Goal: Contribute content

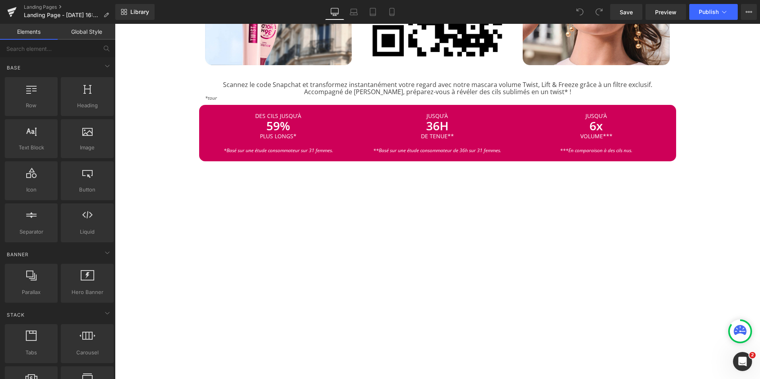
scroll to position [533, 0]
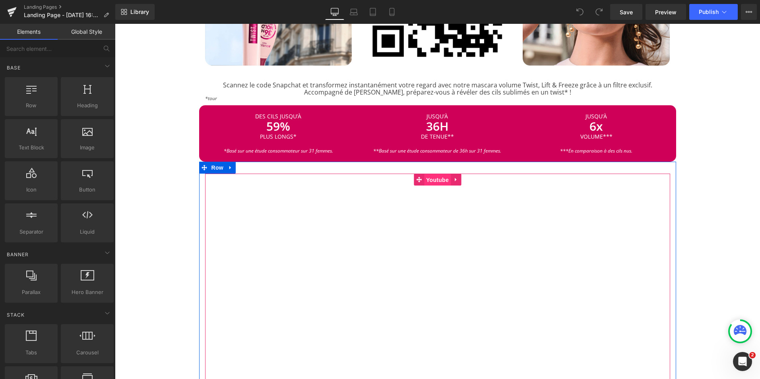
click at [429, 177] on span "Youtube" at bounding box center [437, 180] width 27 height 12
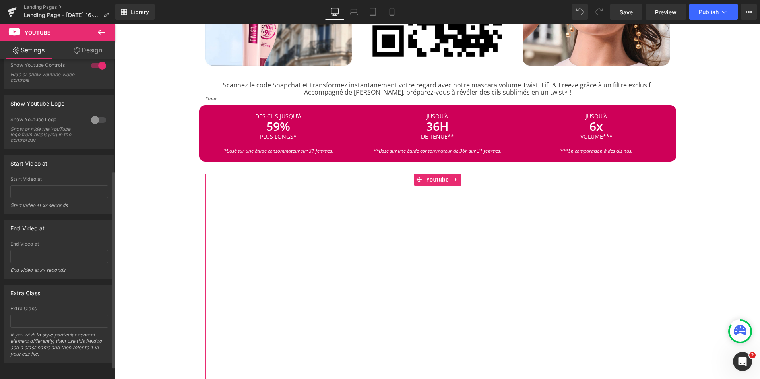
scroll to position [0, 0]
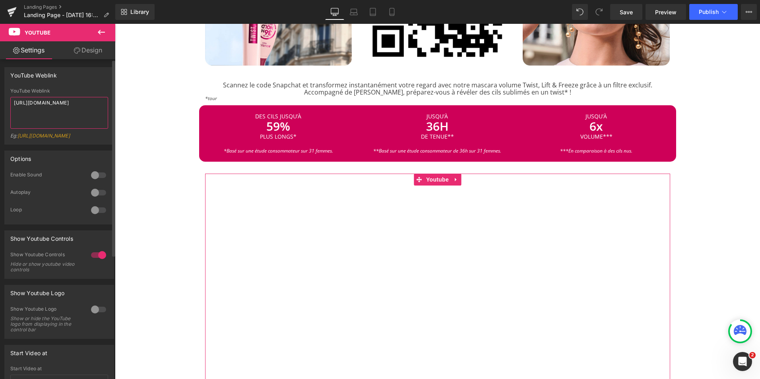
click at [96, 101] on textarea "[URL][DOMAIN_NAME]" at bounding box center [59, 113] width 98 height 32
paste textarea "[URL][DOMAIN_NAME]"
drag, startPoint x: 54, startPoint y: 115, endPoint x: 29, endPoint y: 113, distance: 25.1
click at [29, 113] on textarea "[URL][DOMAIN_NAME] [URL][DOMAIN_NAME]" at bounding box center [59, 113] width 98 height 32
drag, startPoint x: 19, startPoint y: 114, endPoint x: 56, endPoint y: 104, distance: 37.4
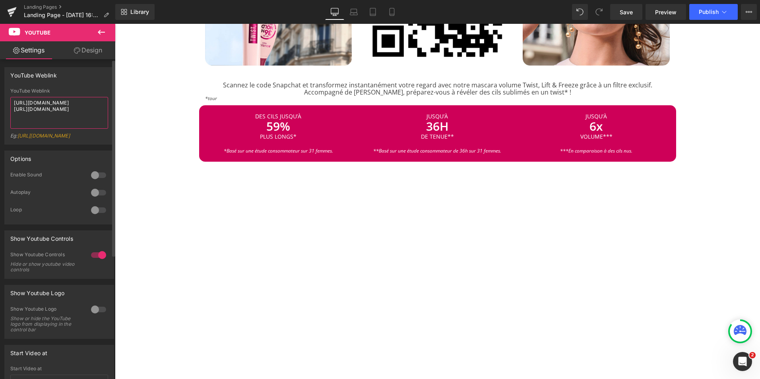
click at [56, 104] on textarea "[URL][DOMAIN_NAME] [URL][DOMAIN_NAME]" at bounding box center [59, 113] width 98 height 32
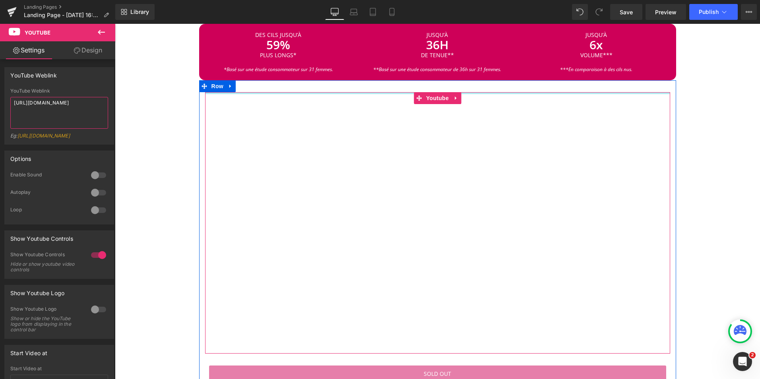
scroll to position [618, 0]
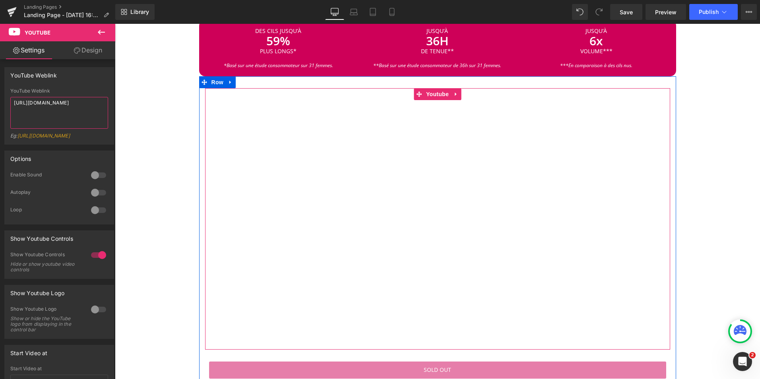
type textarea "[URL][DOMAIN_NAME]"
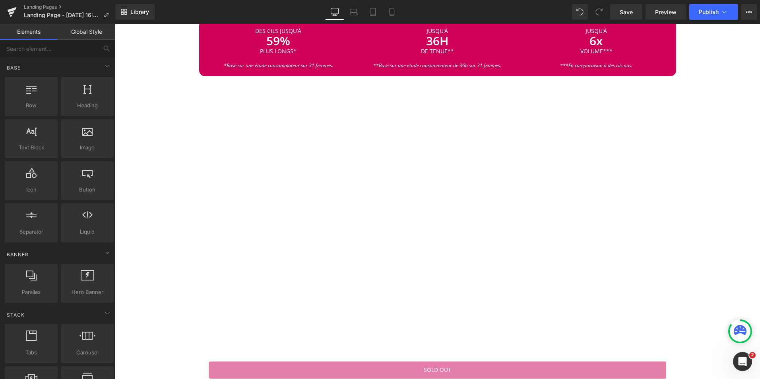
click at [151, 248] on div "Image MASCARA TWIST, LIFT & FREEZE Heading Separator Rencontrez la nouvelle mas…" at bounding box center [437, 285] width 645 height 1640
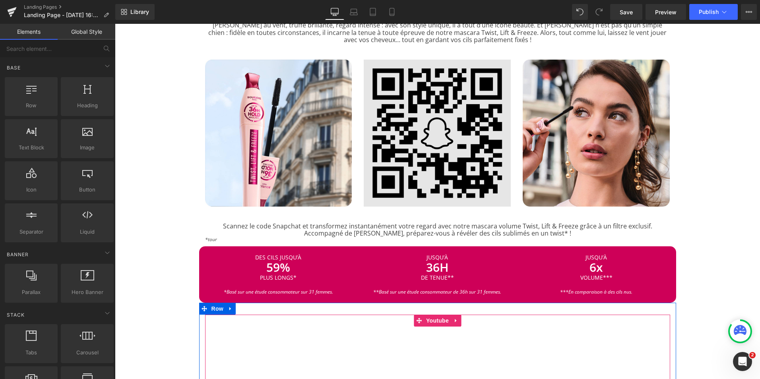
scroll to position [391, 0]
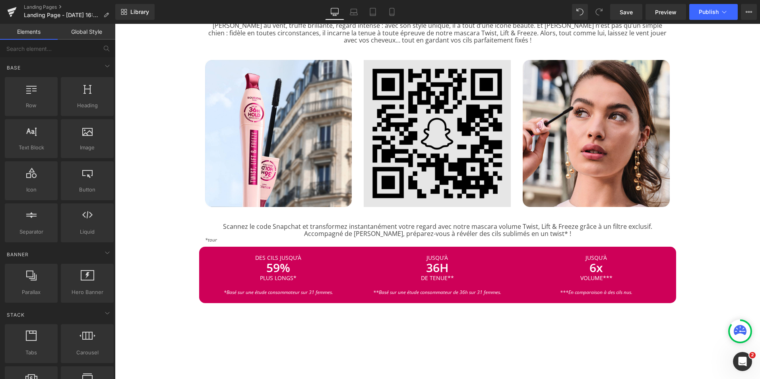
click at [448, 153] on img at bounding box center [437, 133] width 147 height 147
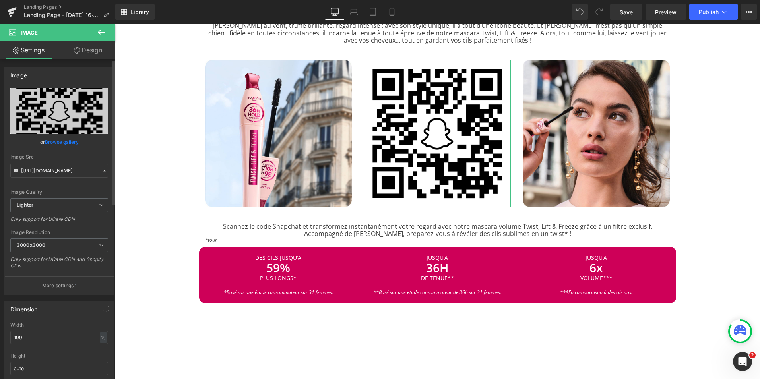
click at [70, 140] on link "Browse gallery" at bounding box center [62, 142] width 34 height 14
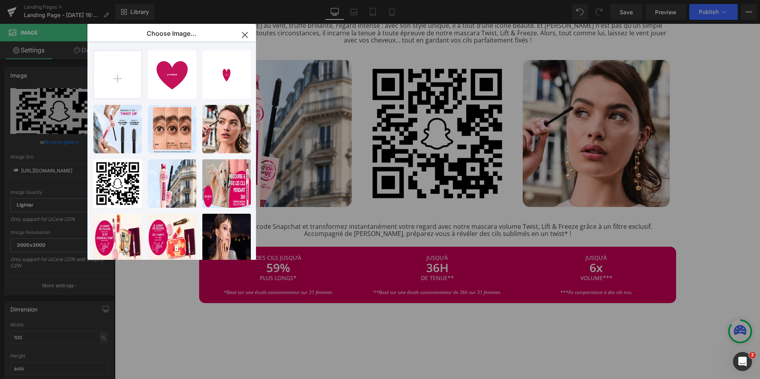
type input "C:\fakepath\Bourjoispageinternet (1).png"
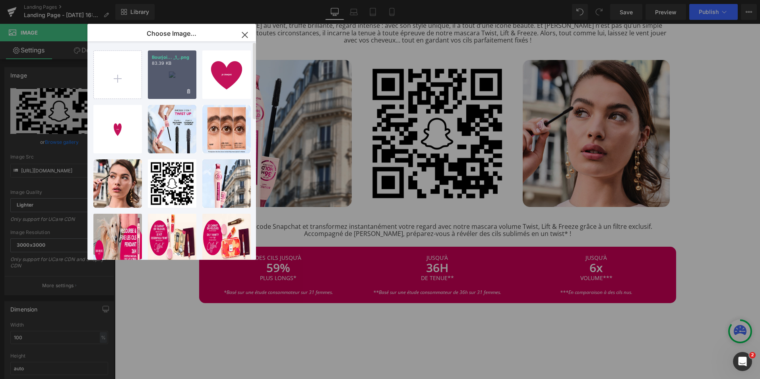
click at [169, 85] on div "Bourjoi... _1_.png 83.39 KB" at bounding box center [172, 75] width 49 height 49
type input "[URL][DOMAIN_NAME]"
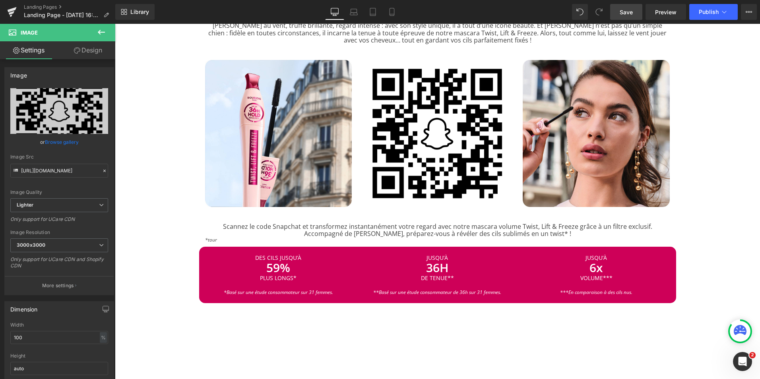
click at [625, 14] on span "Save" at bounding box center [626, 12] width 13 height 8
click at [665, 16] on link "Preview" at bounding box center [666, 12] width 41 height 16
click at [719, 14] on button "Publish" at bounding box center [714, 12] width 49 height 16
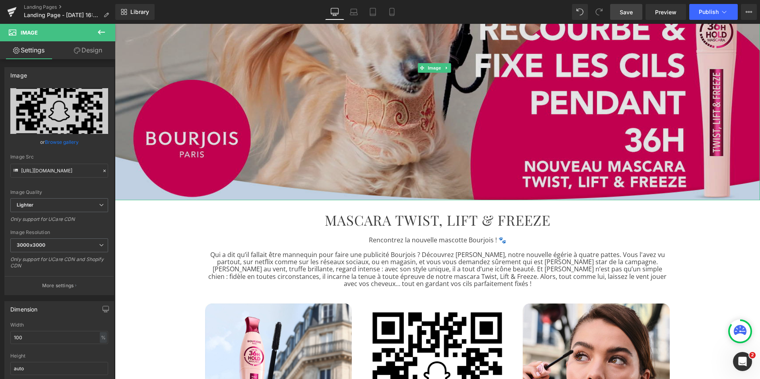
scroll to position [148, 0]
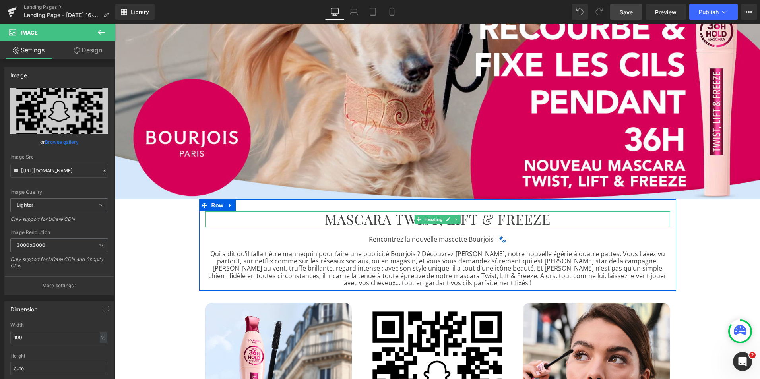
click at [478, 221] on h1 "MASCARA TWIST, LIFT & FREEZE" at bounding box center [437, 220] width 465 height 16
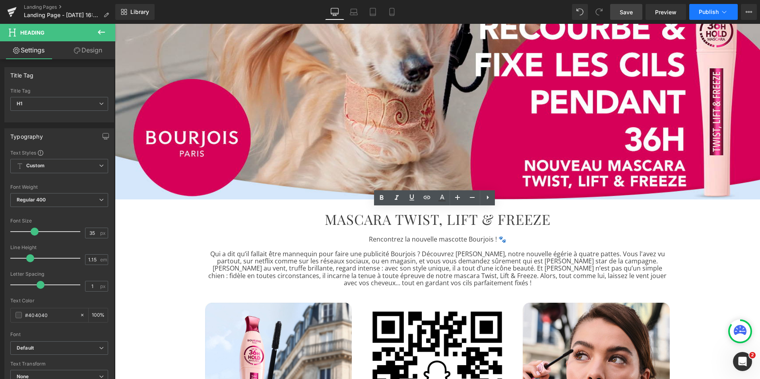
click at [721, 8] on button "Publish" at bounding box center [714, 12] width 49 height 16
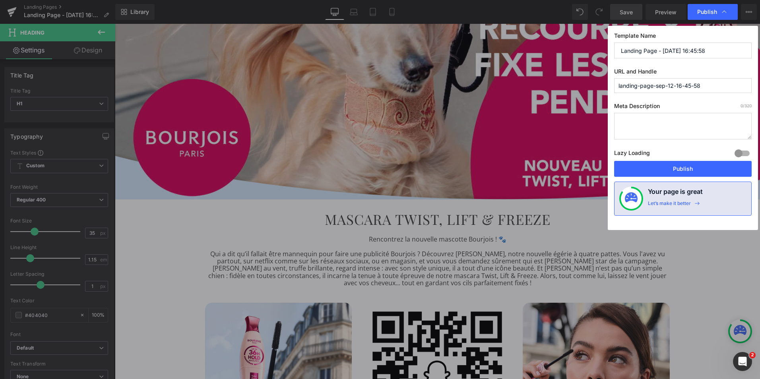
click at [687, 48] on input "Landing Page - [DATE] 16:45:58" at bounding box center [683, 51] width 138 height 16
paste input "MASCARA TWIST, LIFT & FREEZE"
type input "MASCARA TWIST, LIFT & FREEZE"
click at [705, 87] on input "landing-page-sep-12-16-45-58" at bounding box center [683, 85] width 138 height 15
paste input "MASCARA TWIST, LIFT & FREEZE"
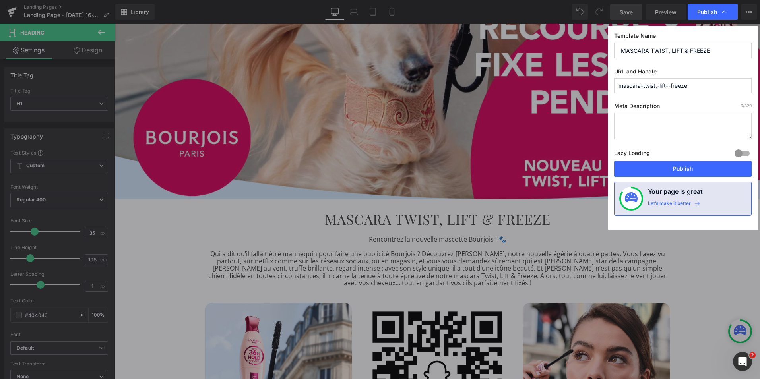
click at [672, 86] on input "mascara-twist,-lift--freeze" at bounding box center [683, 85] width 138 height 15
click at [658, 87] on input "mascara-twist,-lift-and-freeze" at bounding box center [683, 85] width 138 height 15
type input "mascara-twist-lift-and-freeze"
click at [657, 120] on textarea at bounding box center [683, 126] width 138 height 27
click at [625, 125] on textarea at bounding box center [683, 126] width 138 height 27
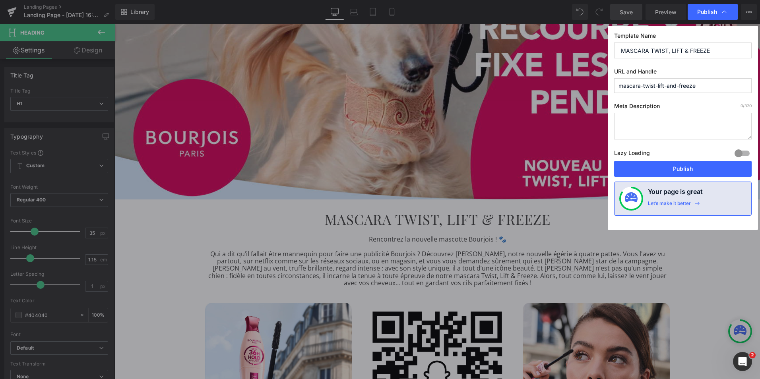
paste textarea "Découvrez notre mascara volume longue tenue Twist, Lift & Freeze avec la nouvel…"
type textarea "Découvrez notre mascara volume longue tenue Twist, Lift & Freeze avec la nouvel…"
click at [680, 52] on input "MASCARA TWIST, LIFT & FREEZE" at bounding box center [683, 51] width 138 height 16
paste input "ascara Volume Twist, Lift & Freeze | Maquillage Bourjois"
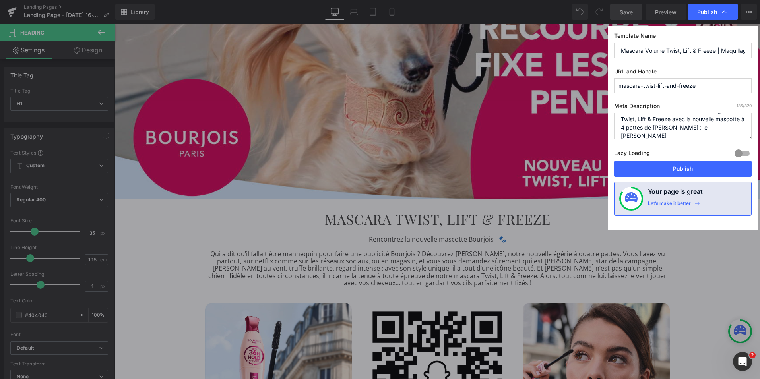
scroll to position [0, 28]
type input "Mascara Volume Twist, Lift & Freeze | Maquillage Bourjois"
click at [681, 168] on button "Publish" at bounding box center [683, 169] width 138 height 16
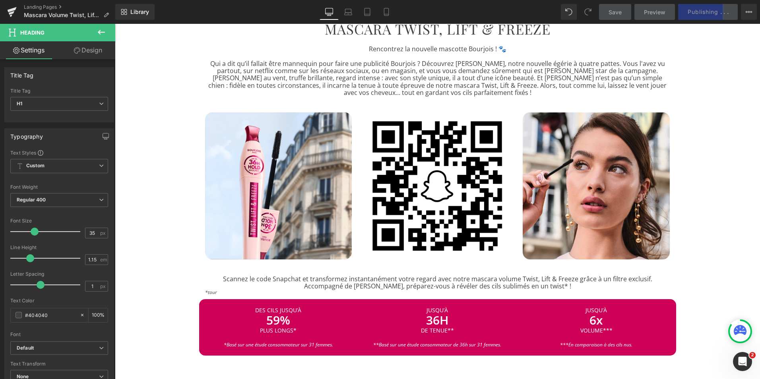
scroll to position [342, 0]
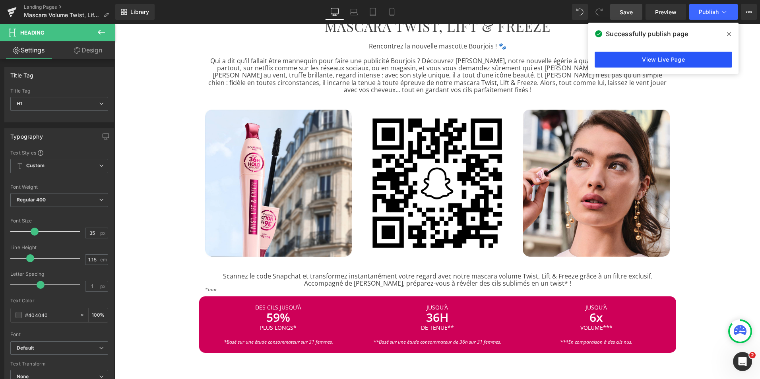
click at [673, 61] on link "View Live Page" at bounding box center [664, 60] width 138 height 16
